Goal: Information Seeking & Learning: Learn about a topic

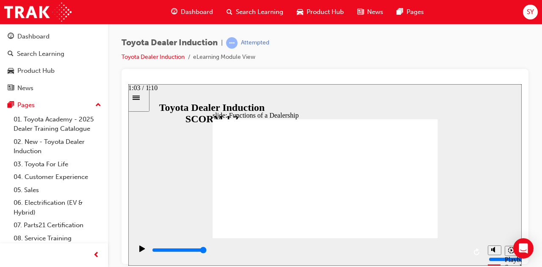
click at [157, 91] on div "1:03 / 1:10" at bounding box center [142, 88] width 29 height 8
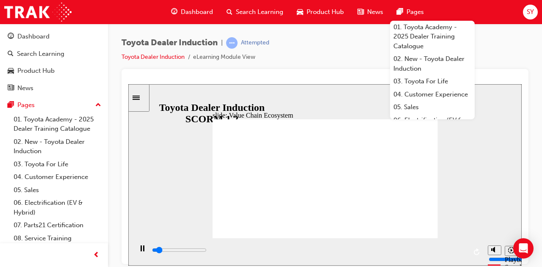
type input "5500"
